Goal: Task Accomplishment & Management: Use online tool/utility

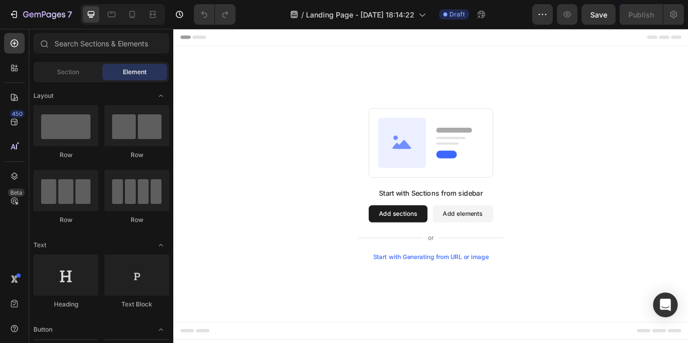
click at [512, 251] on button "Add elements" at bounding box center [520, 250] width 73 height 21
click at [526, 251] on button "Add elements" at bounding box center [520, 250] width 73 height 21
click at [483, 178] on rect at bounding box center [482, 165] width 149 height 83
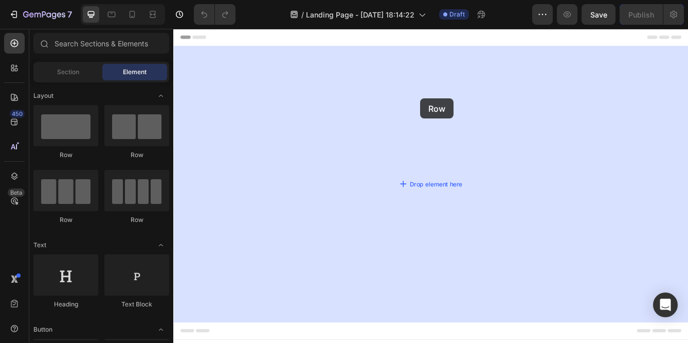
drag, startPoint x: 304, startPoint y: 164, endPoint x: 469, endPoint y: 127, distance: 169.3
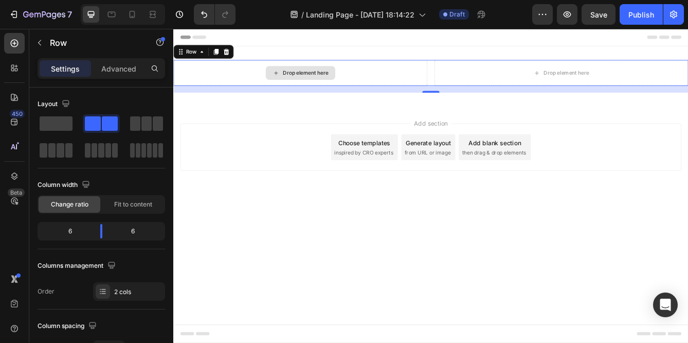
click at [385, 79] on div "Drop element here" at bounding box center [325, 81] width 305 height 31
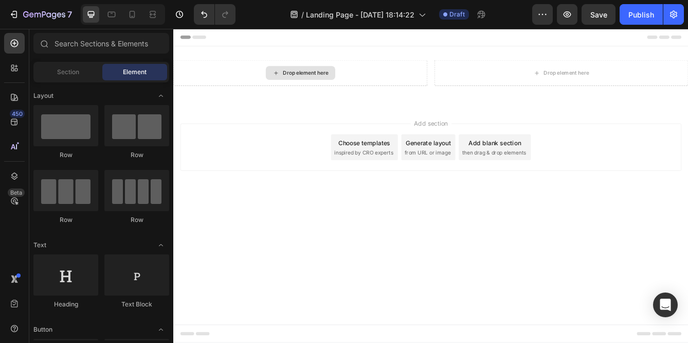
click at [352, 85] on div "Drop element here" at bounding box center [332, 82] width 55 height 8
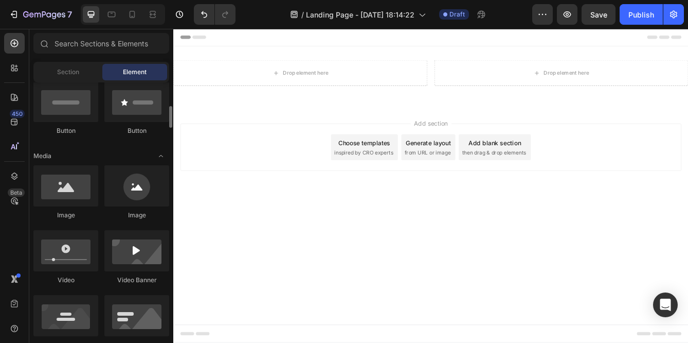
scroll to position [260, 0]
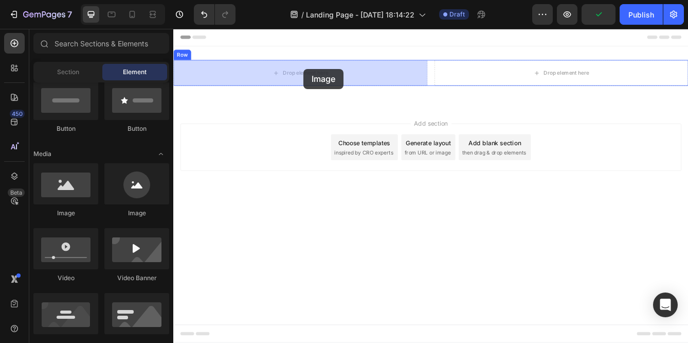
drag, startPoint x: 235, startPoint y: 214, endPoint x: 329, endPoint y: 77, distance: 166.4
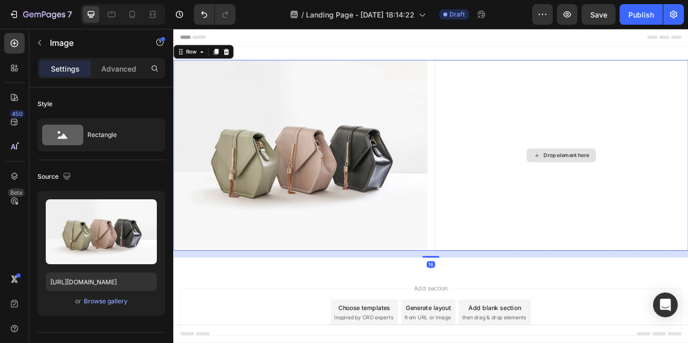
click at [607, 101] on div "Drop element here" at bounding box center [638, 180] width 305 height 228
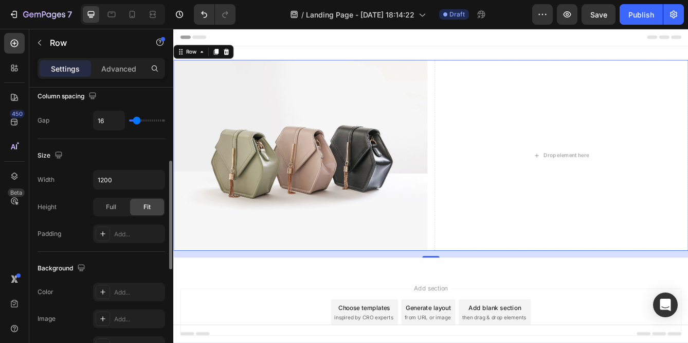
scroll to position [192, 0]
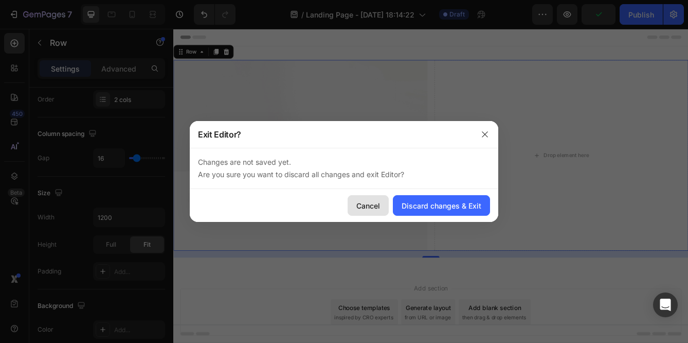
click at [363, 206] on div "Cancel" at bounding box center [369, 205] width 24 height 11
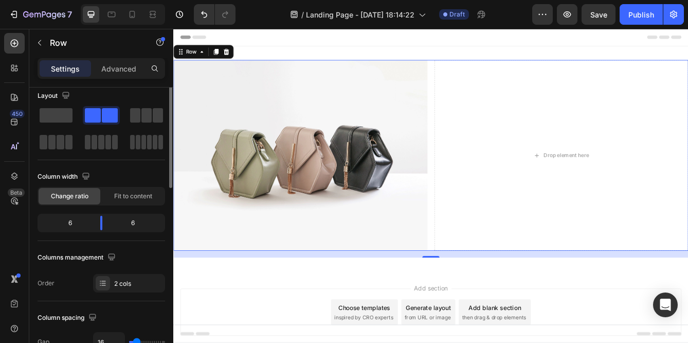
scroll to position [0, 0]
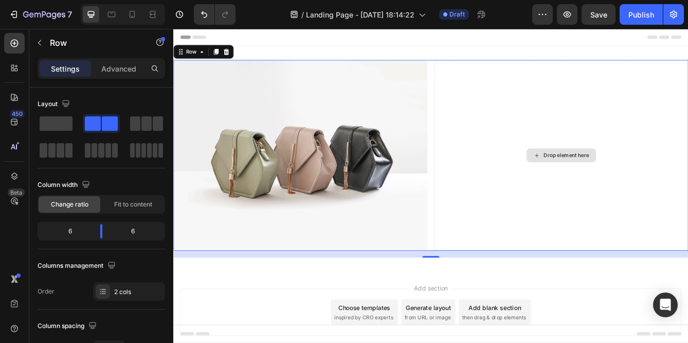
click at [628, 190] on div "Drop element here" at bounding box center [638, 180] width 305 height 228
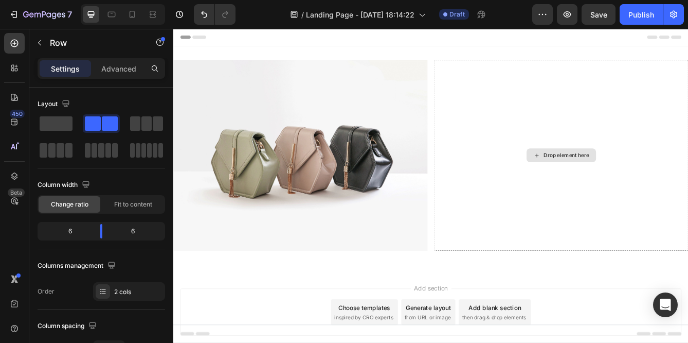
click at [630, 179] on div "Drop element here" at bounding box center [644, 180] width 55 height 8
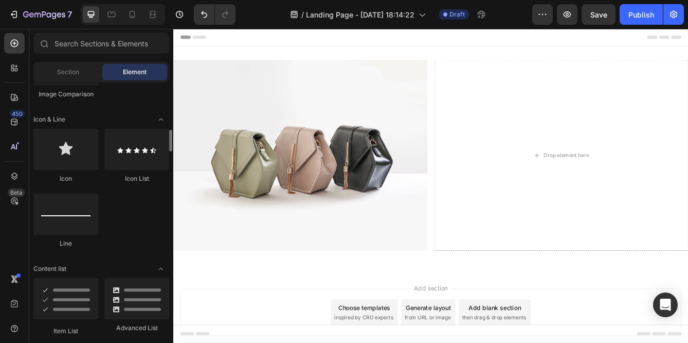
scroll to position [602, 0]
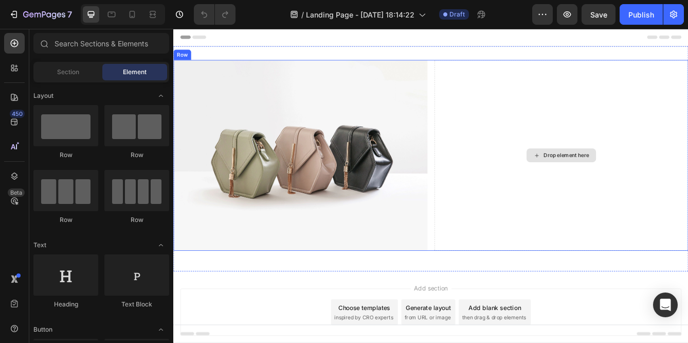
click at [636, 178] on div "Drop element here" at bounding box center [644, 180] width 55 height 8
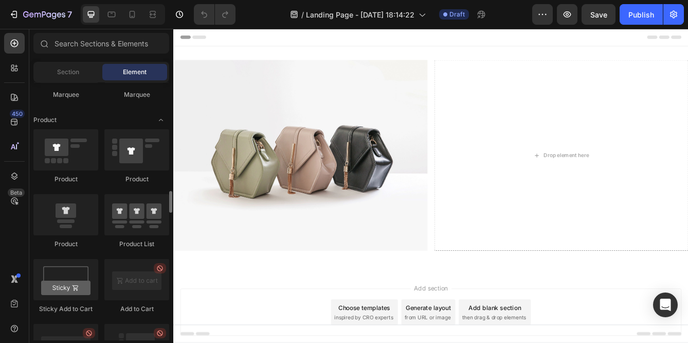
scroll to position [1282, 0]
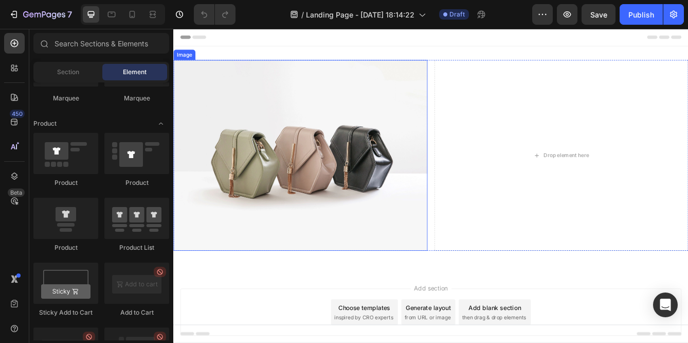
click at [351, 75] on img at bounding box center [325, 180] width 305 height 228
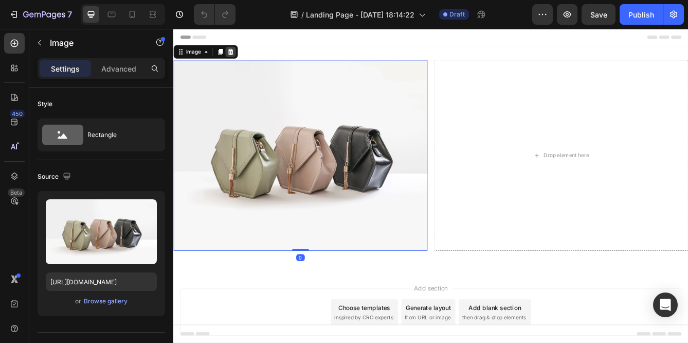
click at [242, 56] on icon at bounding box center [242, 56] width 7 height 7
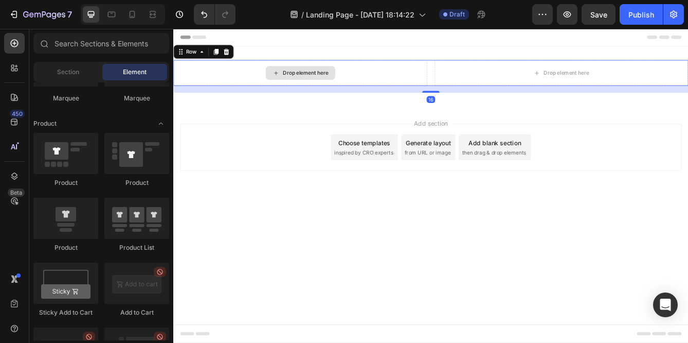
click at [394, 76] on div "Drop element here" at bounding box center [325, 81] width 305 height 31
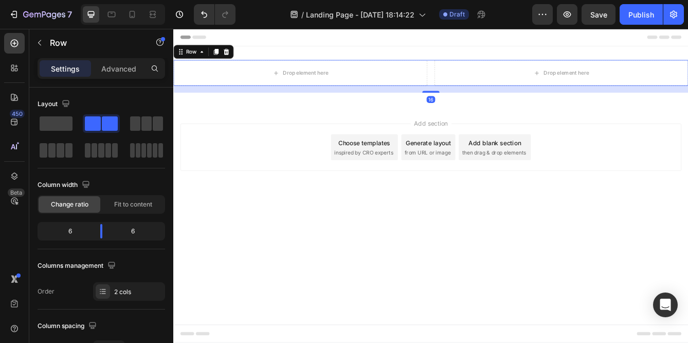
click at [238, 56] on icon at bounding box center [237, 56] width 7 height 7
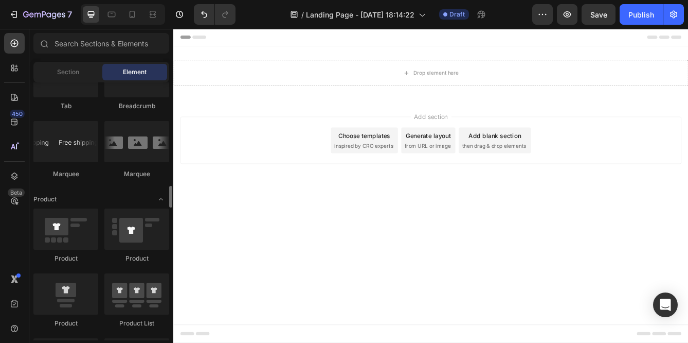
scroll to position [1201, 0]
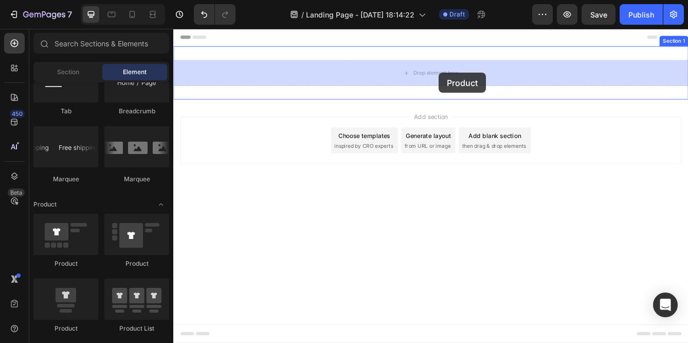
drag, startPoint x: 232, startPoint y: 262, endPoint x: 492, endPoint y: 81, distance: 317.1
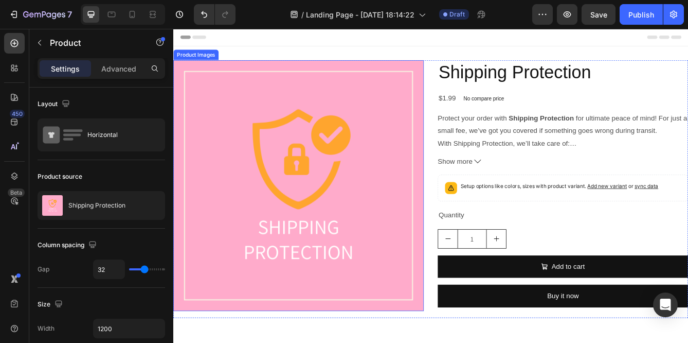
click at [353, 207] on img at bounding box center [323, 216] width 300 height 300
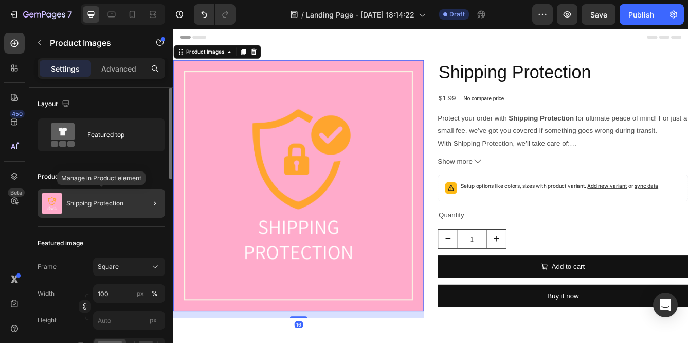
click at [103, 204] on p "Shipping Protection" at bounding box center [94, 203] width 57 height 7
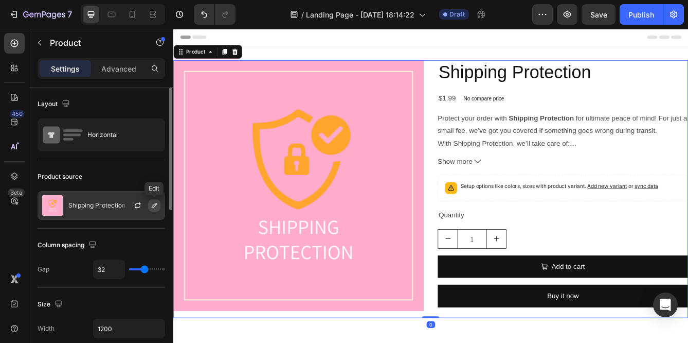
click at [153, 205] on icon "button" at bounding box center [154, 205] width 5 height 5
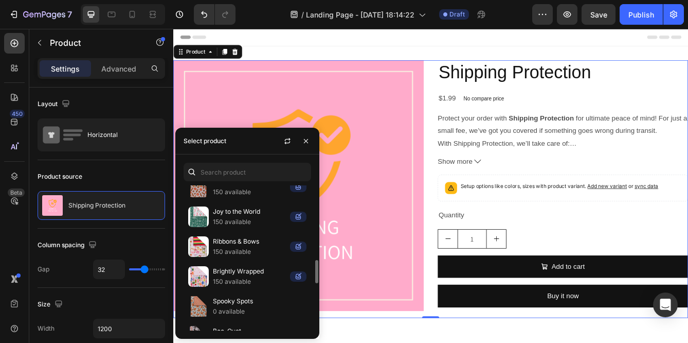
scroll to position [462, 0]
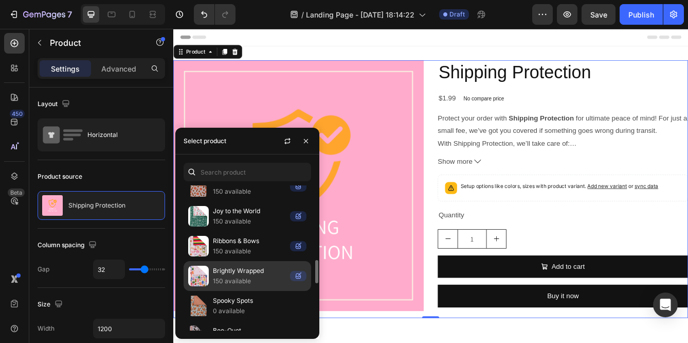
click at [245, 276] on p "150 available" at bounding box center [249, 281] width 73 height 10
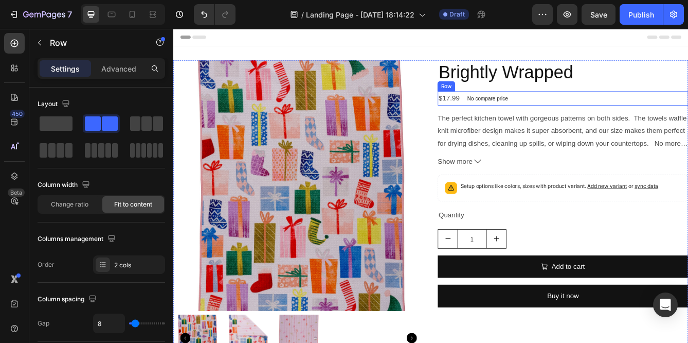
click at [634, 104] on div "$17.99 Product Price Product Price No compare price Product Price Row" at bounding box center [640, 112] width 300 height 17
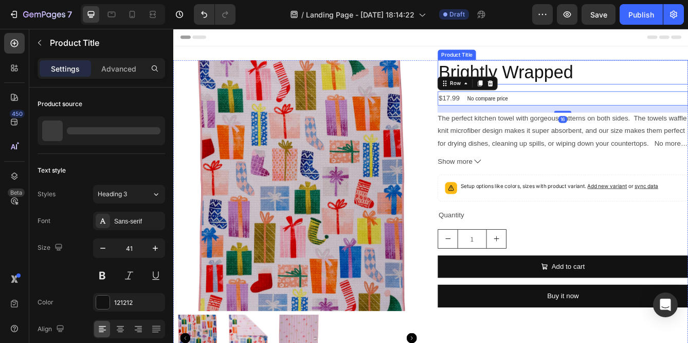
click at [629, 86] on h2 "Brightly Wrapped" at bounding box center [640, 80] width 300 height 29
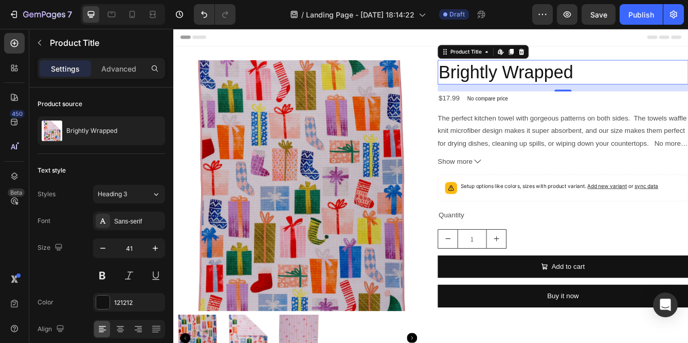
click at [602, 80] on h2 "Brightly Wrapped" at bounding box center [640, 80] width 300 height 29
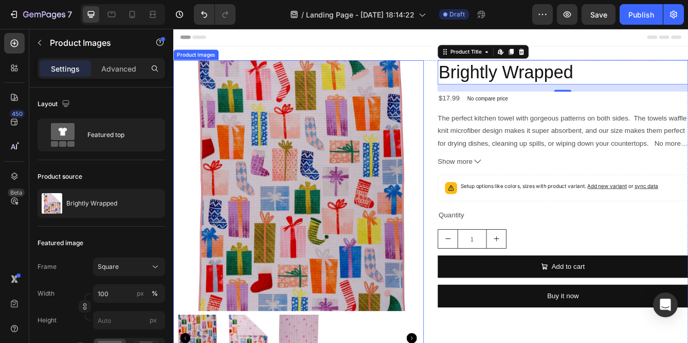
click at [347, 169] on img at bounding box center [323, 216] width 300 height 300
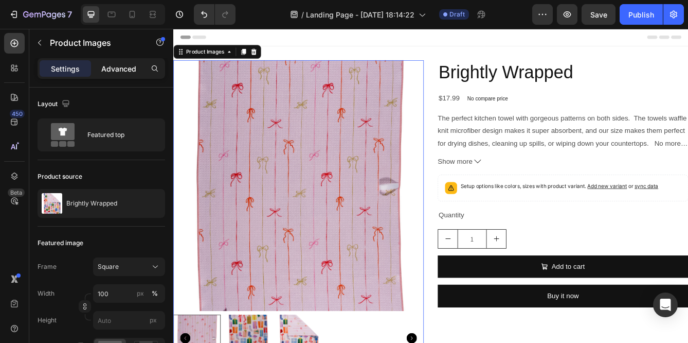
click at [119, 70] on p "Advanced" at bounding box center [118, 68] width 35 height 11
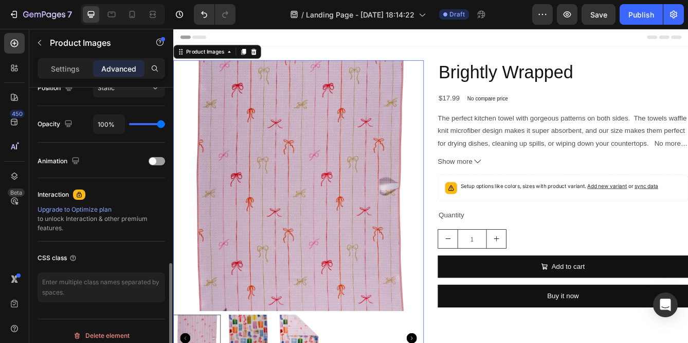
scroll to position [402, 0]
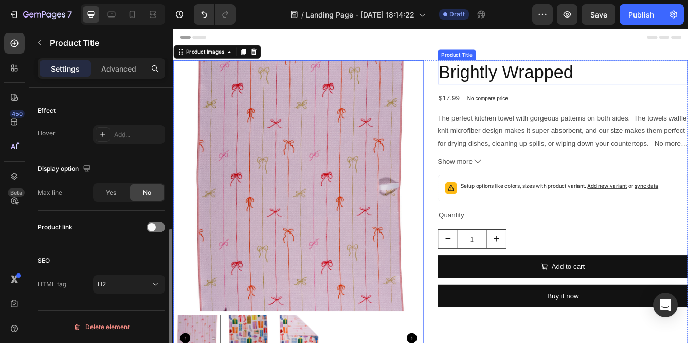
click at [600, 83] on h2 "Brightly Wrapped" at bounding box center [640, 80] width 300 height 29
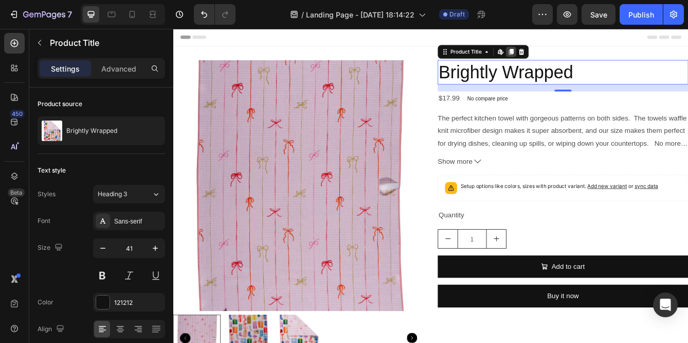
click at [578, 55] on icon at bounding box center [579, 56] width 6 height 7
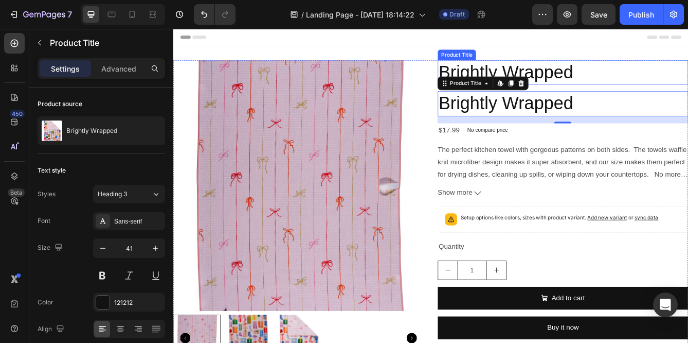
click at [660, 86] on h2 "Brightly Wrapped" at bounding box center [640, 80] width 300 height 29
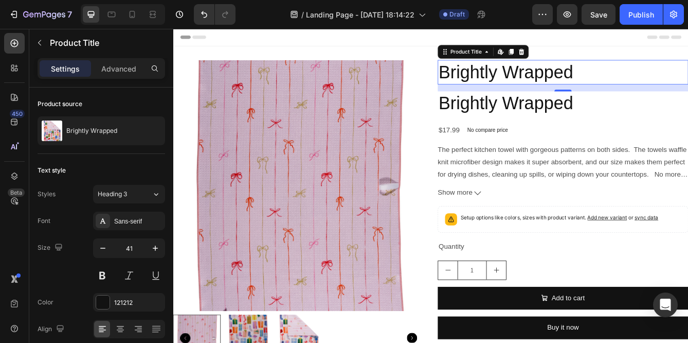
click at [612, 76] on h2 "Brightly Wrapped" at bounding box center [640, 80] width 300 height 29
click at [581, 77] on h2 "Brightly Wrapped" at bounding box center [640, 80] width 300 height 29
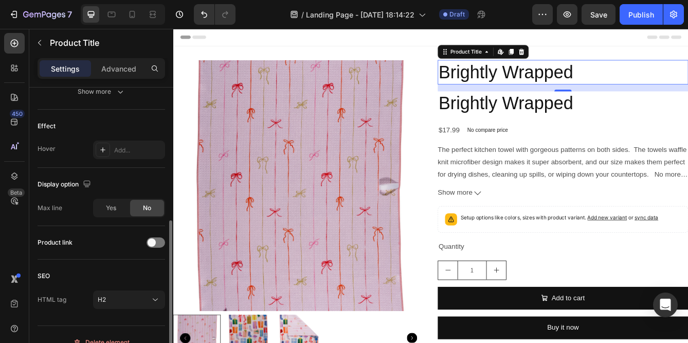
scroll to position [264, 0]
click at [42, 39] on icon "button" at bounding box center [40, 43] width 8 height 8
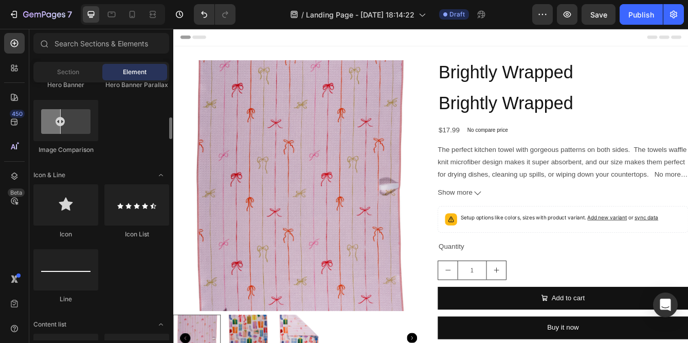
scroll to position [570, 0]
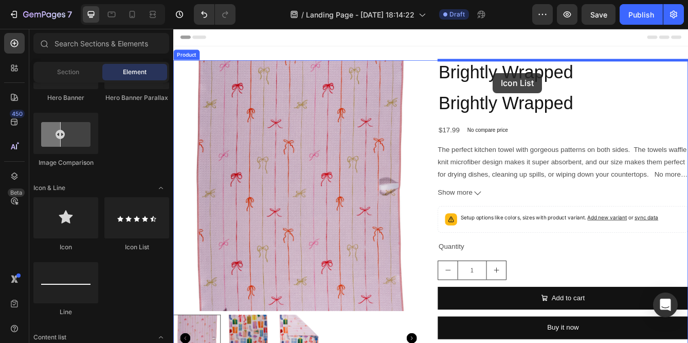
drag, startPoint x: 306, startPoint y: 250, endPoint x: 556, endPoint y: 82, distance: 301.1
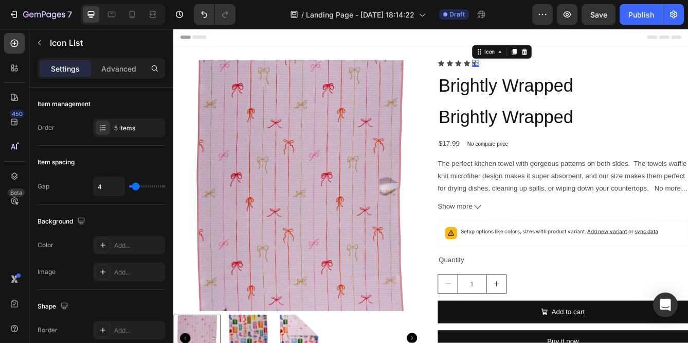
click at [537, 71] on div "Icon 0" at bounding box center [535, 70] width 8 height 8
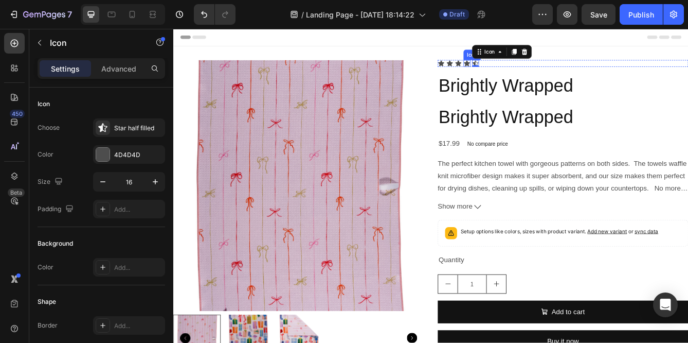
click at [526, 70] on div "Icon" at bounding box center [525, 70] width 8 height 8
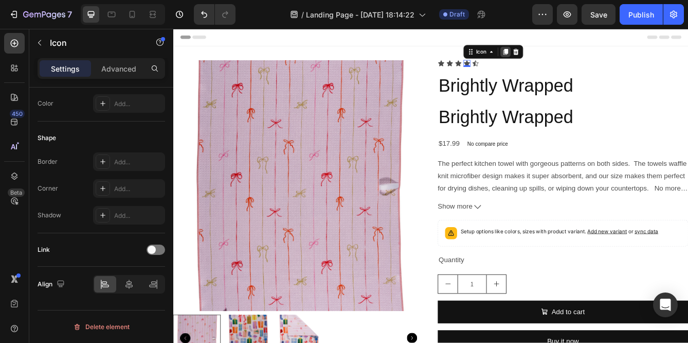
click at [571, 58] on icon at bounding box center [572, 56] width 6 height 7
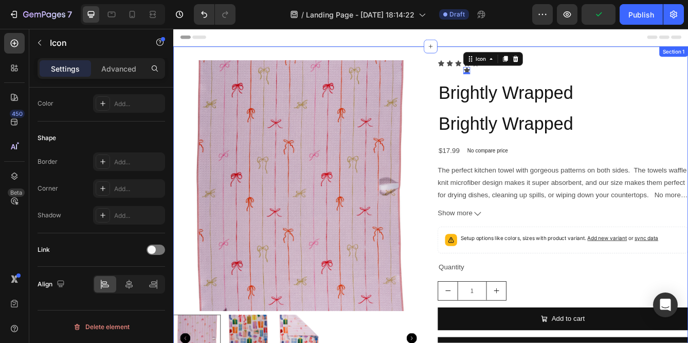
click at [612, 65] on div "Product Images Icon Icon Icon Icon Icon 0 Icon Icon List Brightly Wrapped Produ…" at bounding box center [481, 251] width 617 height 402
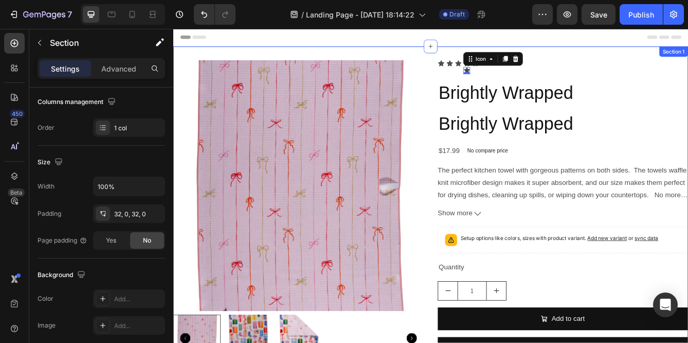
scroll to position [0, 0]
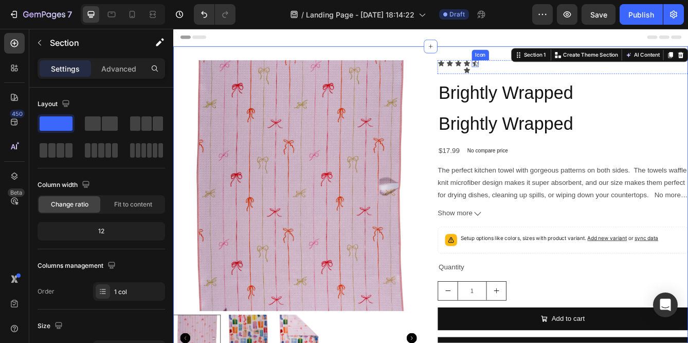
click at [537, 70] on div "Icon" at bounding box center [535, 70] width 8 height 8
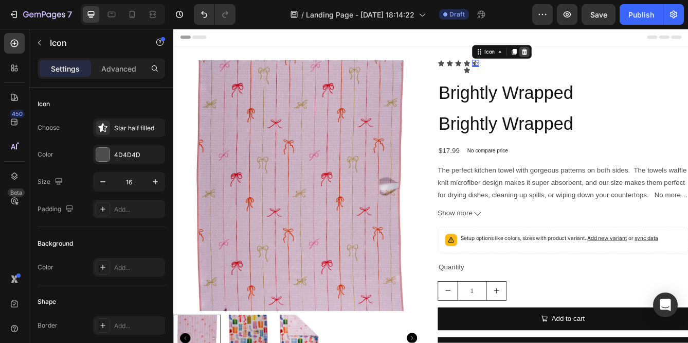
click at [596, 57] on icon at bounding box center [594, 56] width 8 height 8
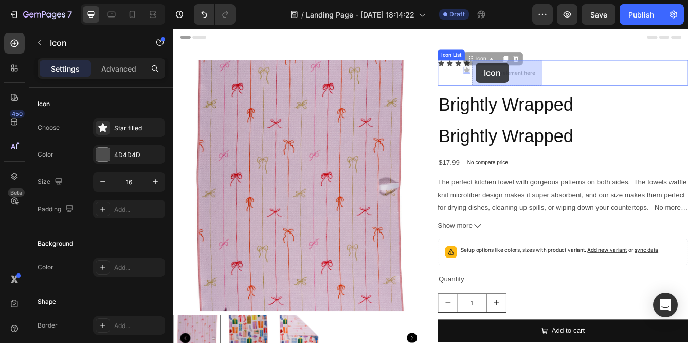
drag, startPoint x: 525, startPoint y: 78, endPoint x: 536, endPoint y: 69, distance: 13.6
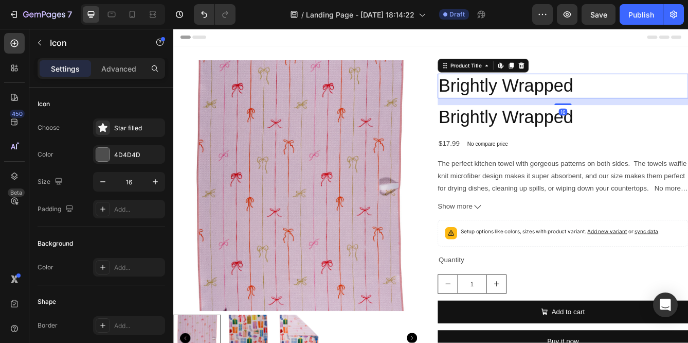
click at [575, 84] on h2 "Brightly Wrapped" at bounding box center [640, 97] width 300 height 29
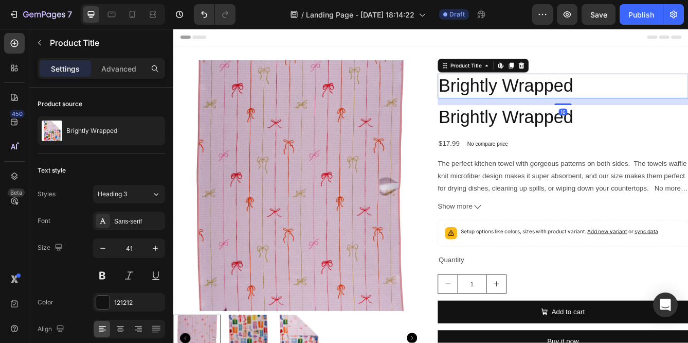
click at [586, 91] on h2 "Brightly Wrapped" at bounding box center [640, 97] width 300 height 29
click at [659, 102] on h2 "Brightly Wrapped" at bounding box center [640, 97] width 300 height 29
click at [653, 97] on h2 "Brightly Wrapped" at bounding box center [640, 97] width 300 height 29
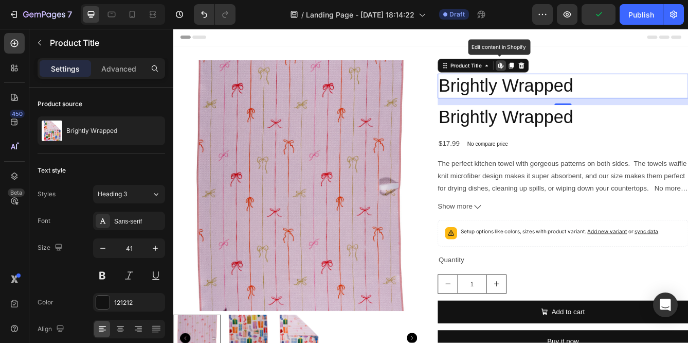
click at [653, 97] on h2 "Brightly Wrapped" at bounding box center [640, 97] width 300 height 29
click at [622, 96] on h2 "Brightly Wrapped" at bounding box center [640, 97] width 300 height 29
click at [618, 101] on h2 "Brightly Wrapped" at bounding box center [640, 97] width 300 height 29
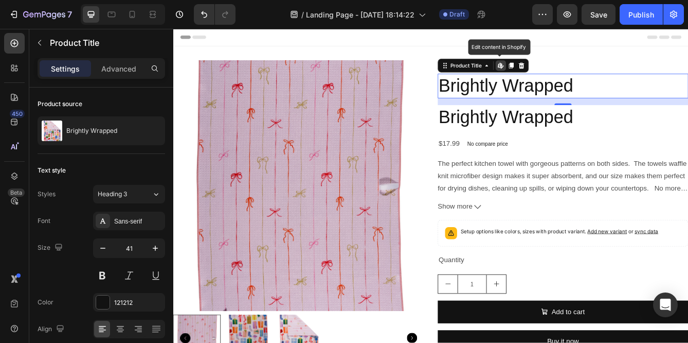
click at [618, 101] on h2 "Brightly Wrapped" at bounding box center [640, 97] width 300 height 29
click at [629, 95] on h2 "Brightly Wrapped" at bounding box center [640, 97] width 300 height 29
click at [520, 93] on h2 "Brightly Wrapped" at bounding box center [640, 97] width 300 height 29
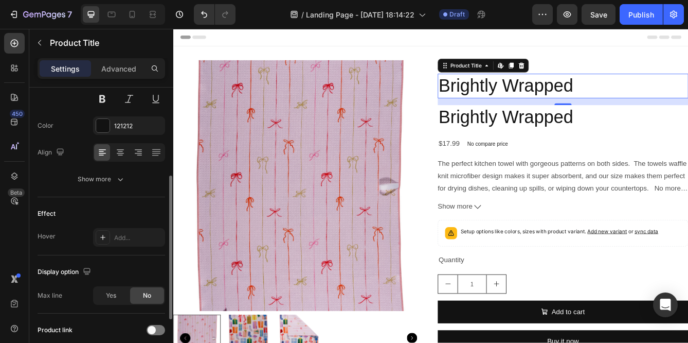
scroll to position [178, 0]
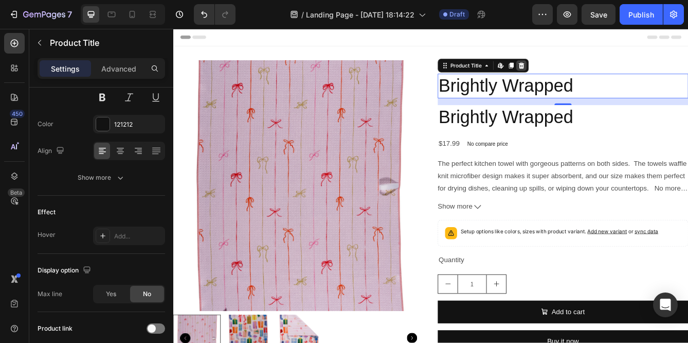
click at [592, 73] on icon at bounding box center [591, 73] width 8 height 8
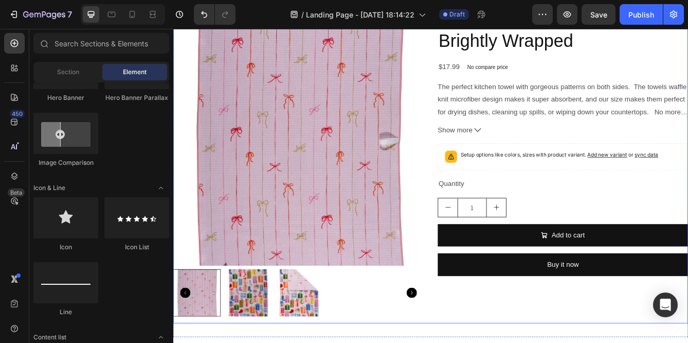
scroll to position [0, 0]
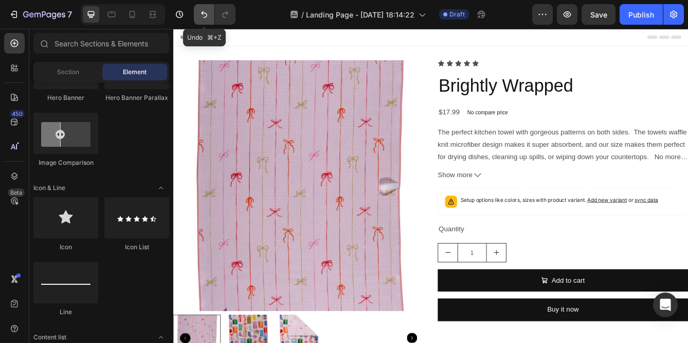
click at [201, 17] on icon "Undo/Redo" at bounding box center [204, 14] width 10 height 10
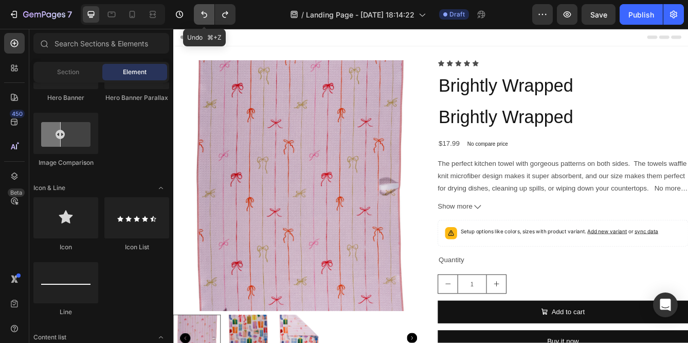
click at [200, 17] on icon "Undo/Redo" at bounding box center [204, 14] width 10 height 10
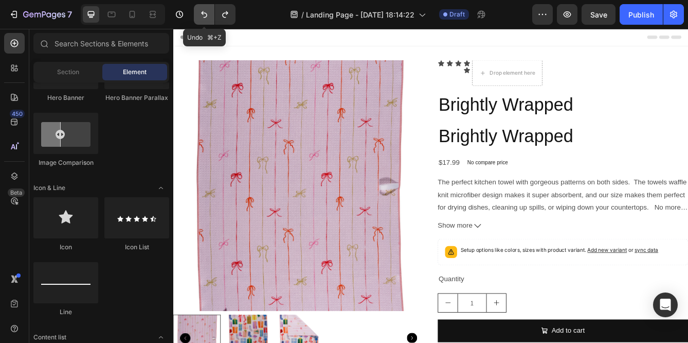
click at [200, 17] on icon "Undo/Redo" at bounding box center [204, 14] width 10 height 10
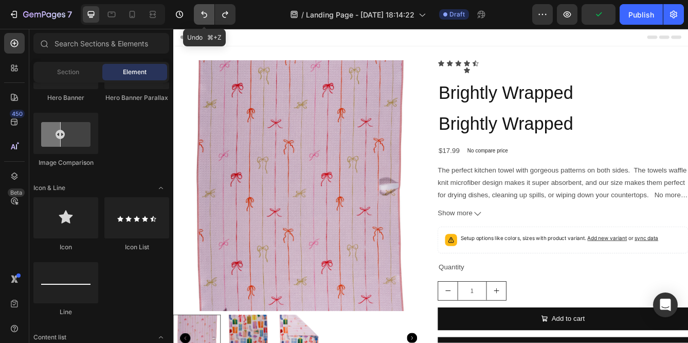
click at [200, 17] on icon "Undo/Redo" at bounding box center [204, 14] width 10 height 10
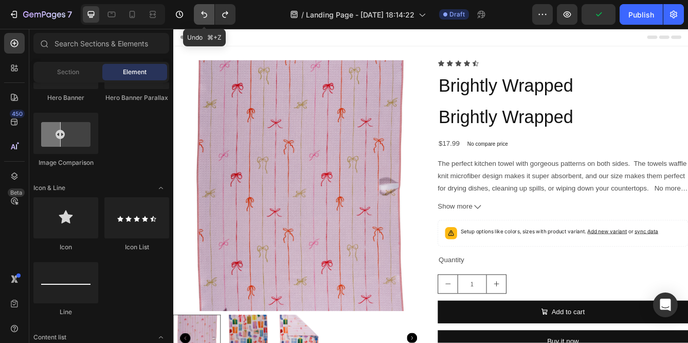
click at [200, 17] on icon "Undo/Redo" at bounding box center [204, 14] width 10 height 10
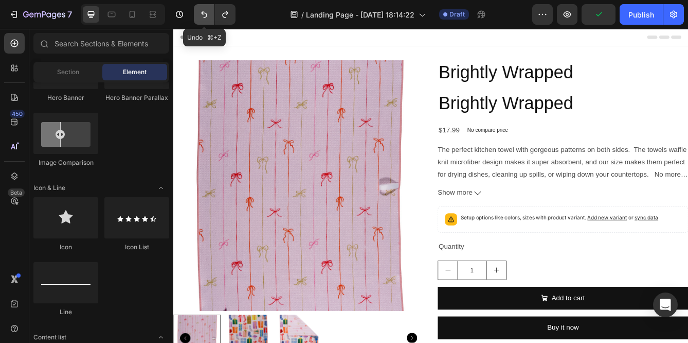
click at [200, 17] on icon "Undo/Redo" at bounding box center [204, 14] width 10 height 10
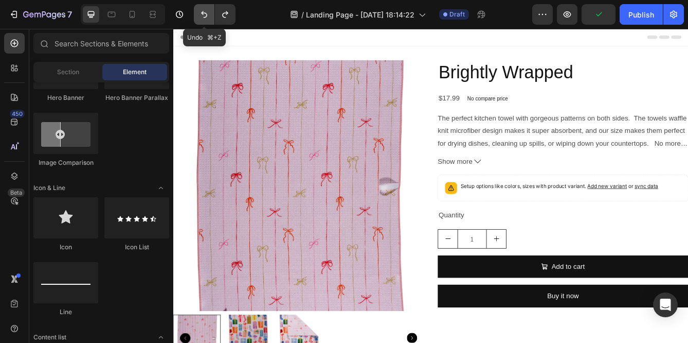
click at [200, 17] on icon "Undo/Redo" at bounding box center [204, 14] width 10 height 10
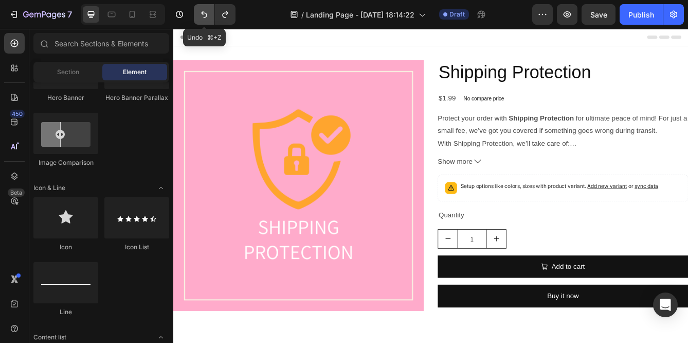
click at [200, 17] on icon "Undo/Redo" at bounding box center [204, 14] width 10 height 10
click at [202, 13] on icon "Undo/Redo" at bounding box center [204, 14] width 6 height 7
